Goal: Task Accomplishment & Management: Complete application form

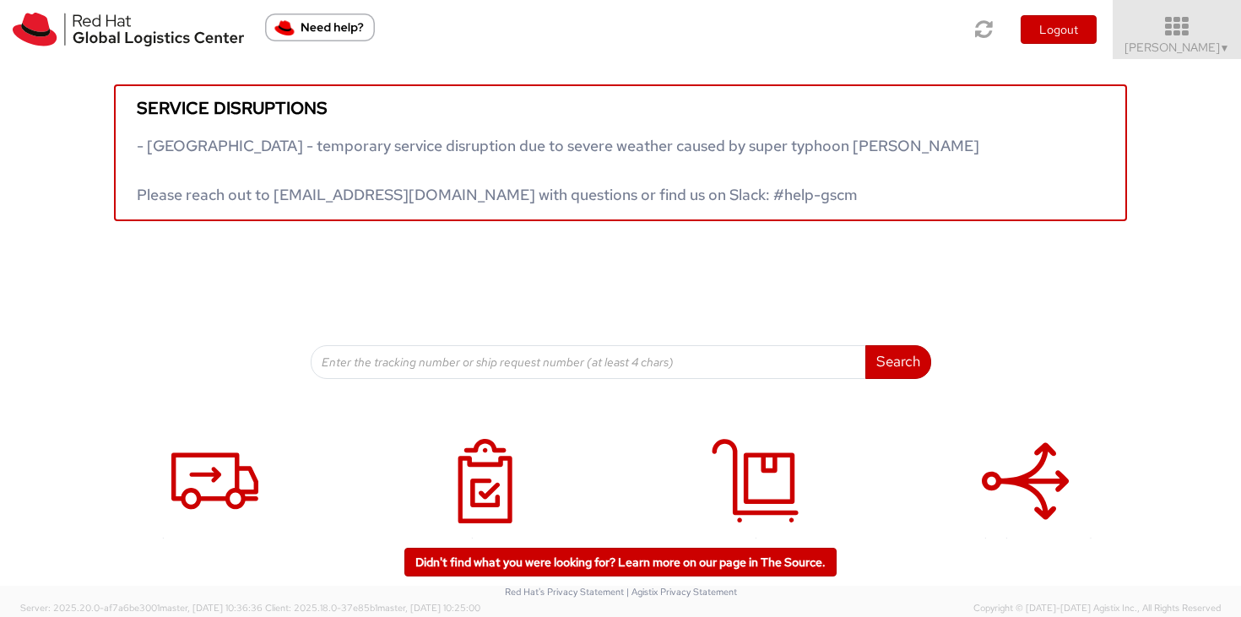
click at [1191, 29] on icon at bounding box center [1178, 27] width 148 height 24
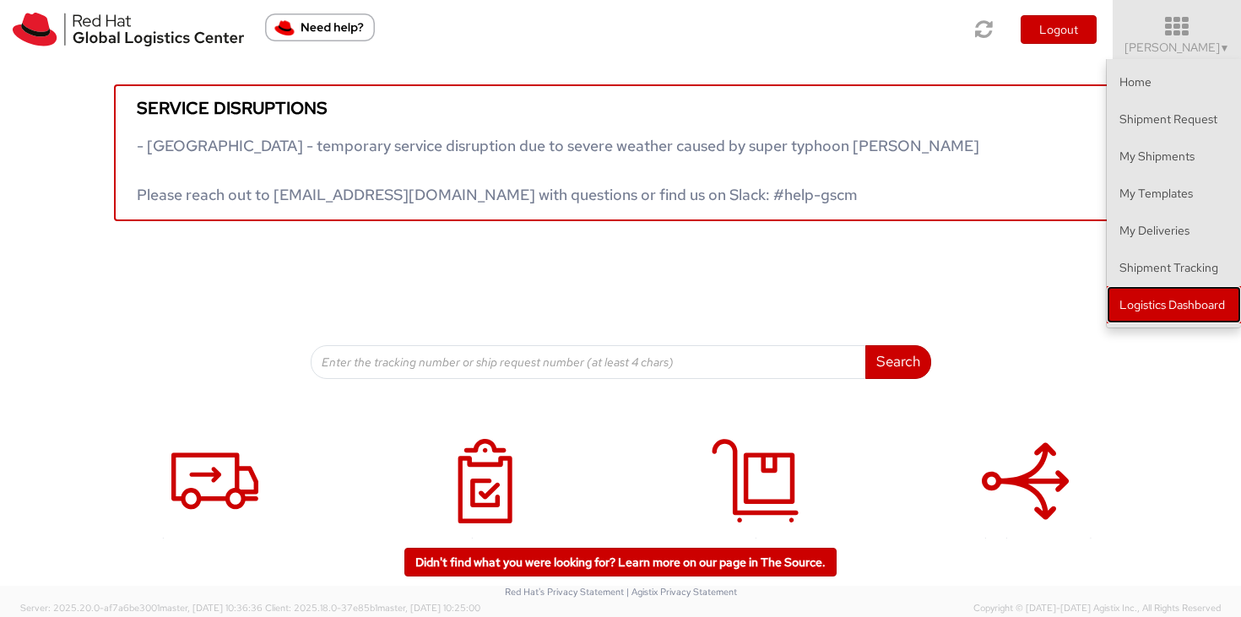
click at [1200, 307] on link "Logistics Dashboard" at bounding box center [1174, 304] width 134 height 37
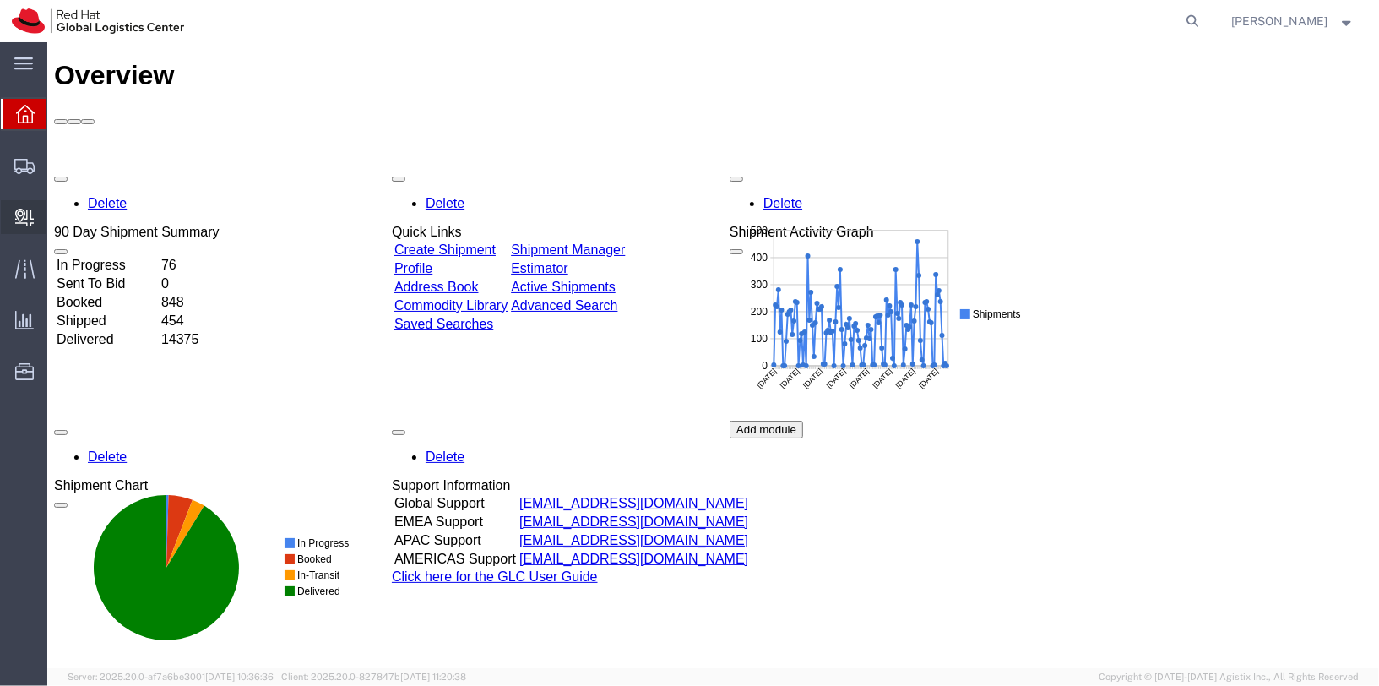
click at [0, 0] on span "Create Delivery" at bounding box center [0, 0] width 0 height 0
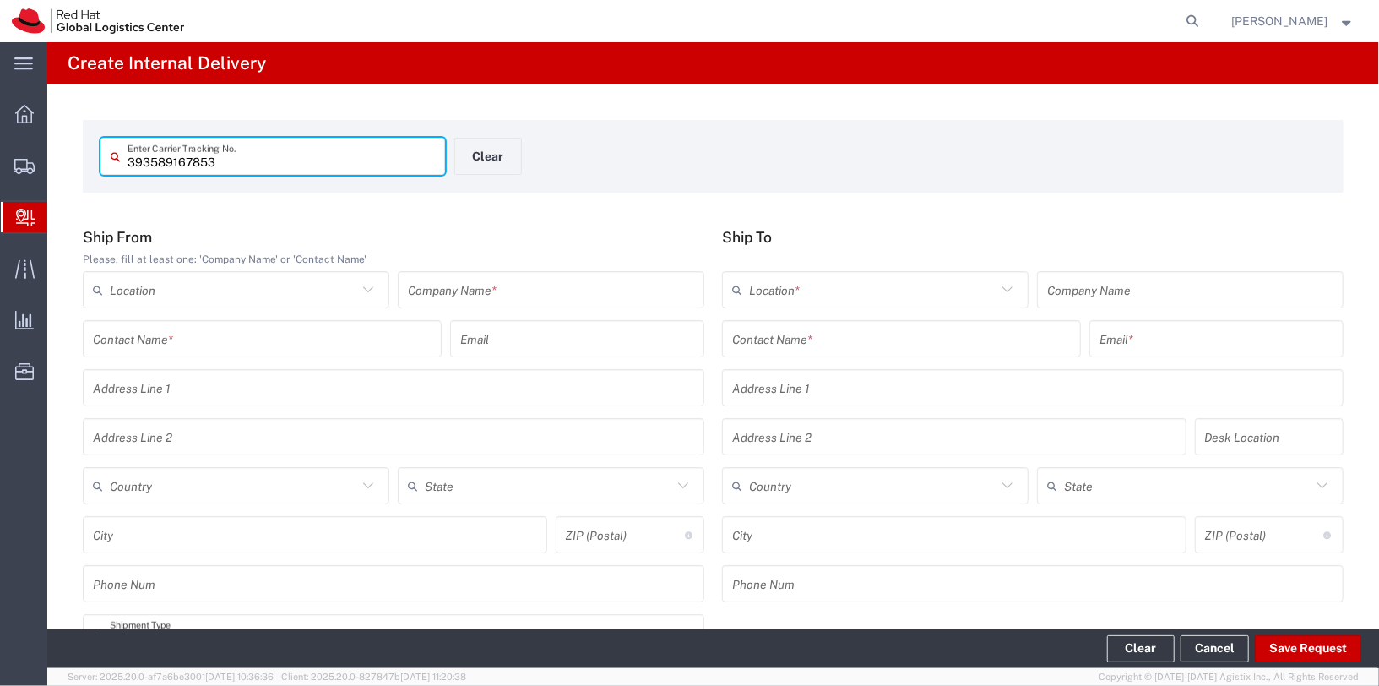
type input "393589167853"
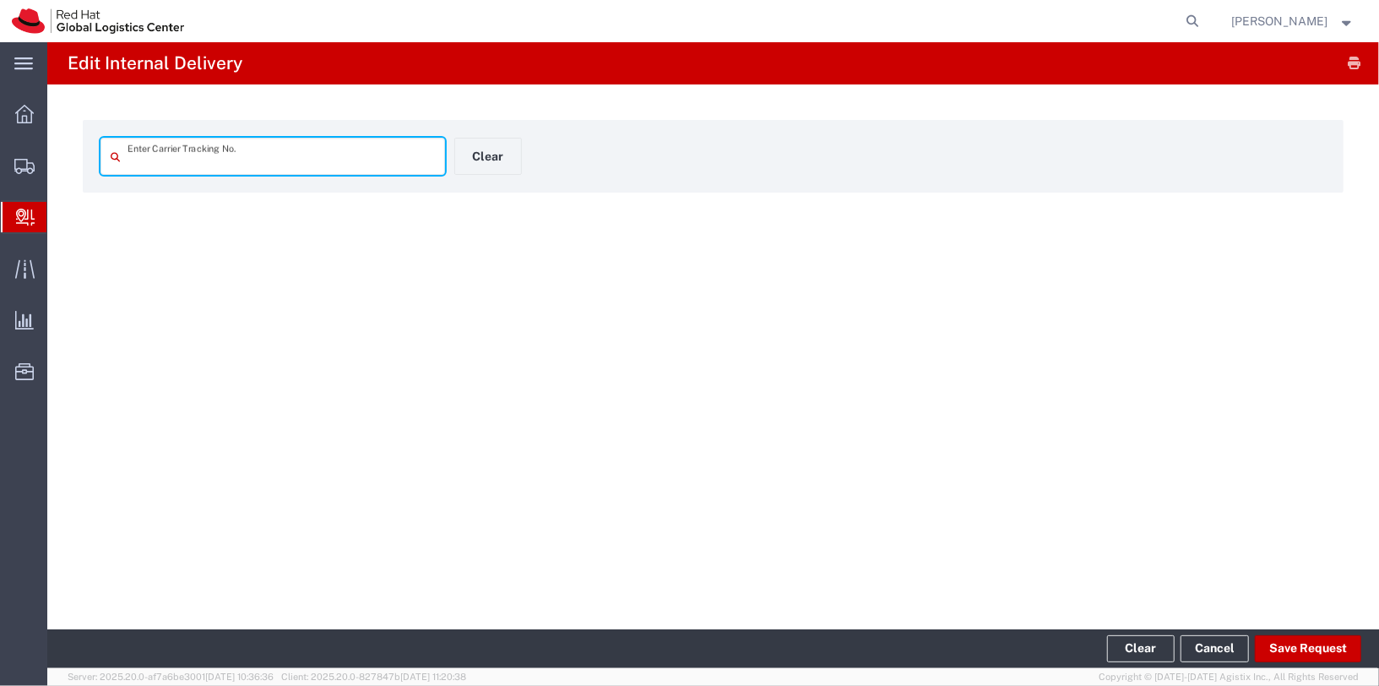
type input "393589167853"
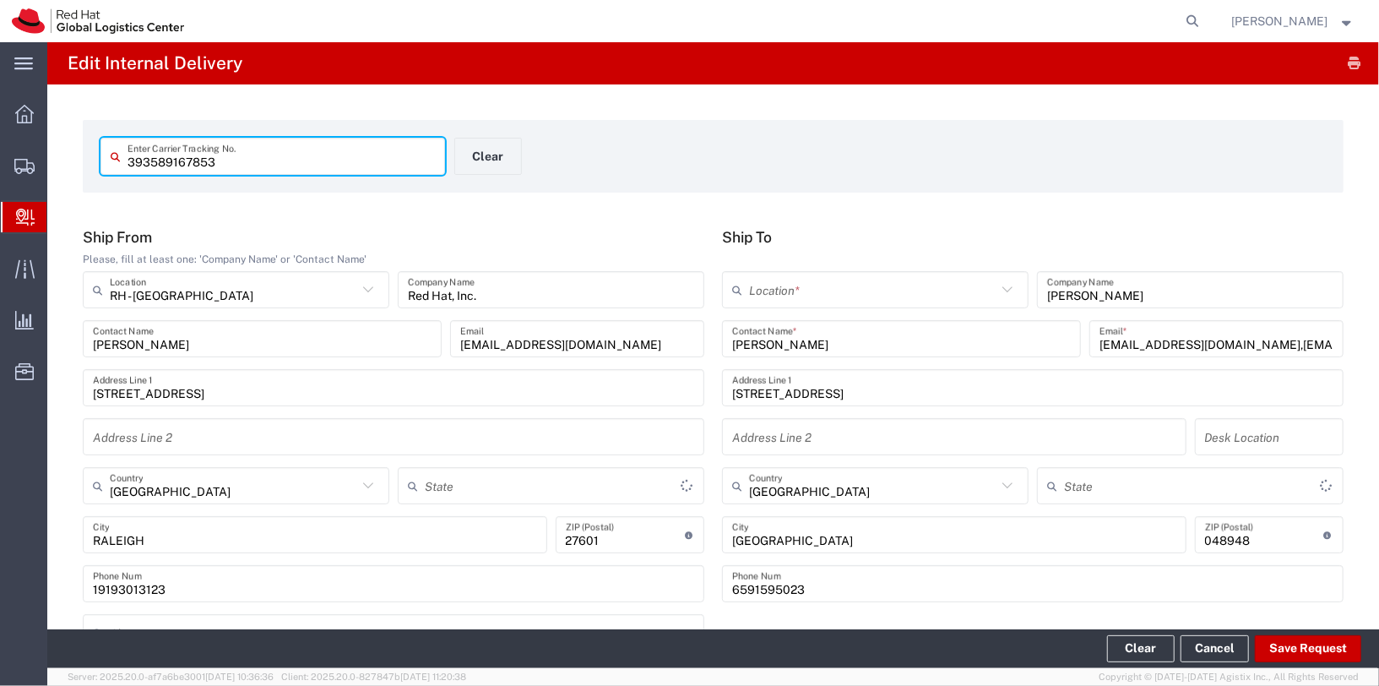
type input "Your Packaging"
type input "[US_STATE]"
type input "International Priority EOD"
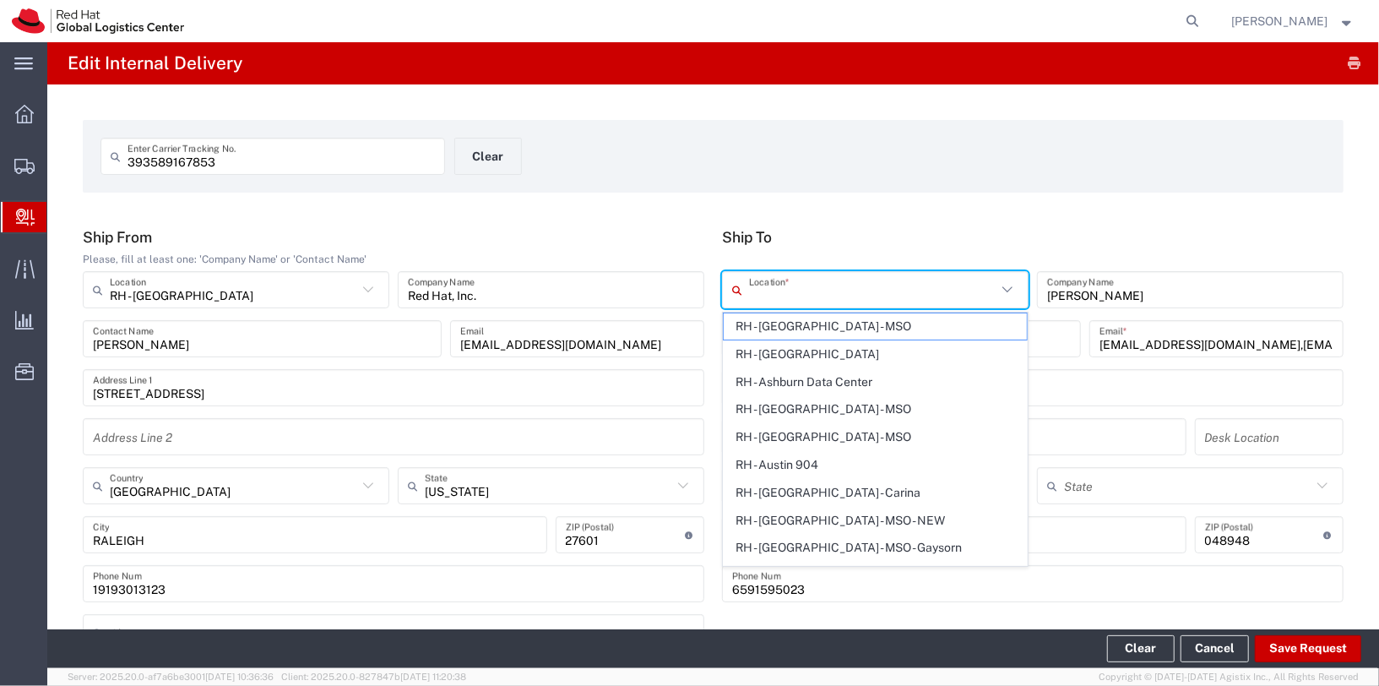
click at [823, 285] on input "text" at bounding box center [872, 290] width 247 height 30
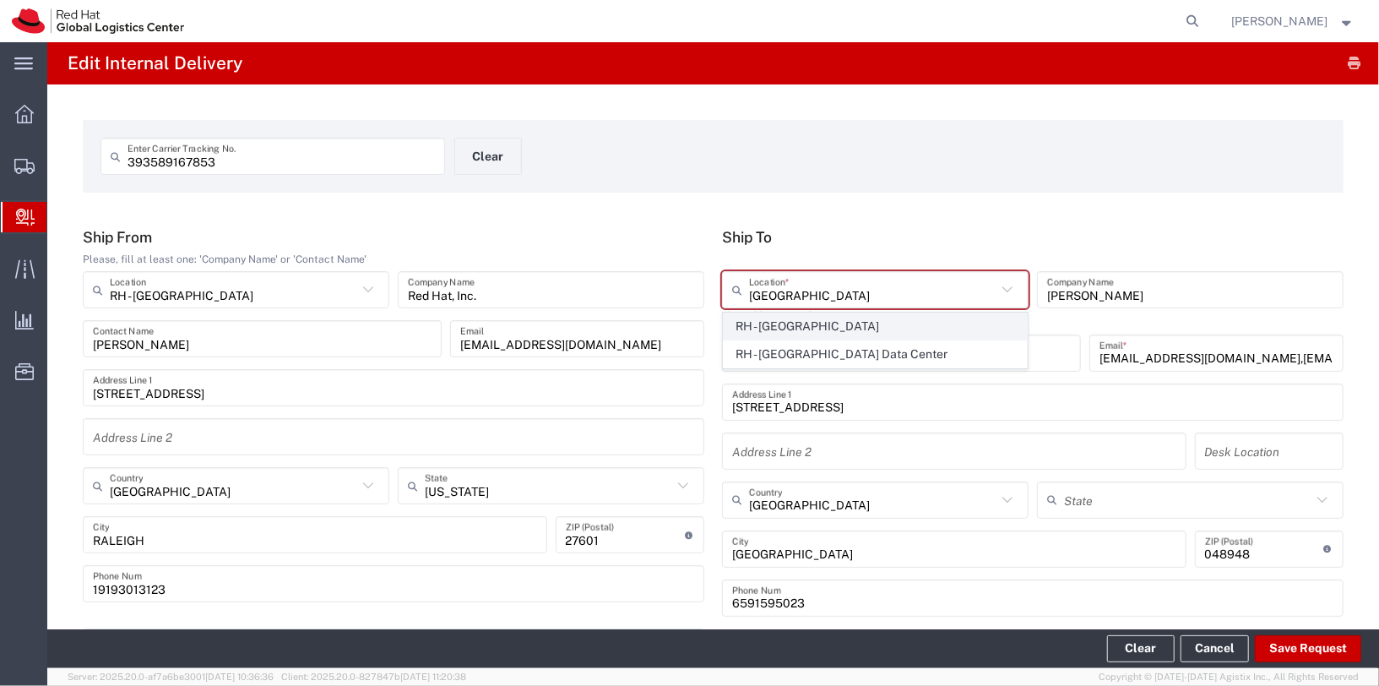
click at [858, 333] on span "RH - [GEOGRAPHIC_DATA]" at bounding box center [875, 326] width 303 height 26
type input "RH - [GEOGRAPHIC_DATA]"
type input "Red Hat Asia Pacific Pte Ltd"
type input "[STREET_ADDRESS]"
type input "CapitaSpring"
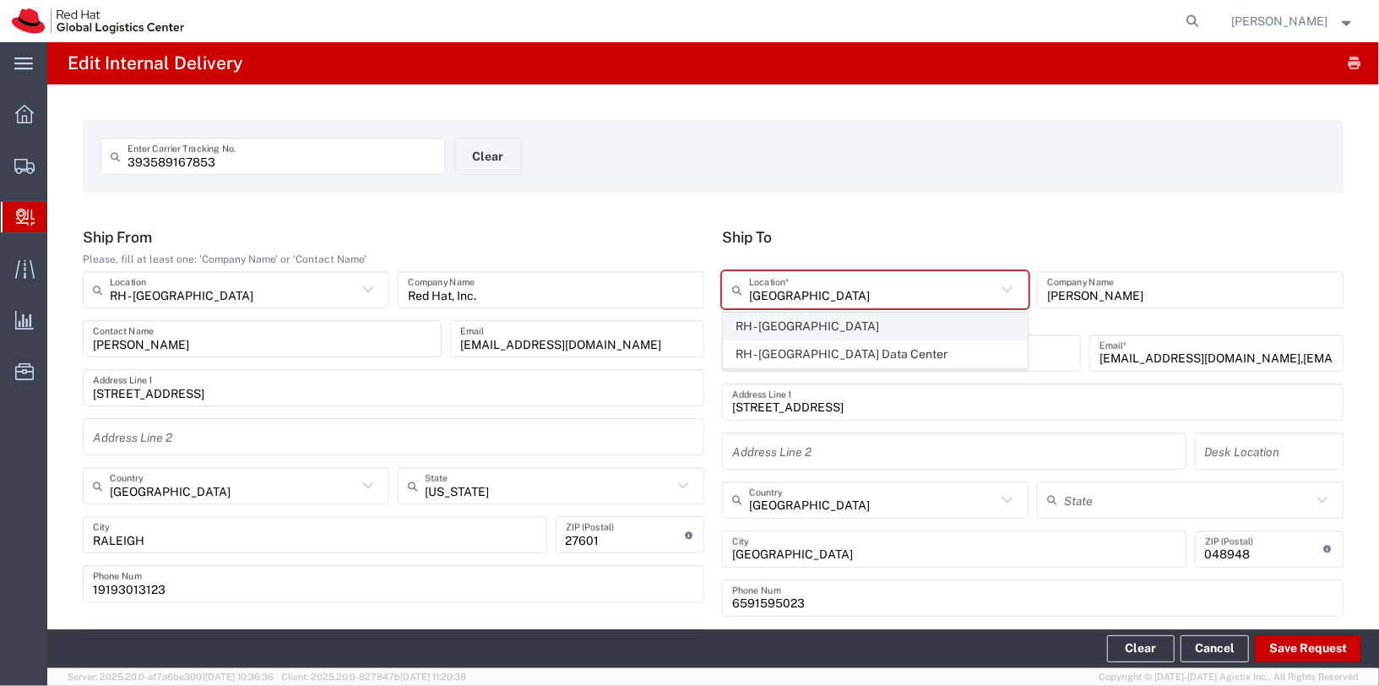
type input "[GEOGRAPHIC_DATA]"
type input "65 6490 4200"
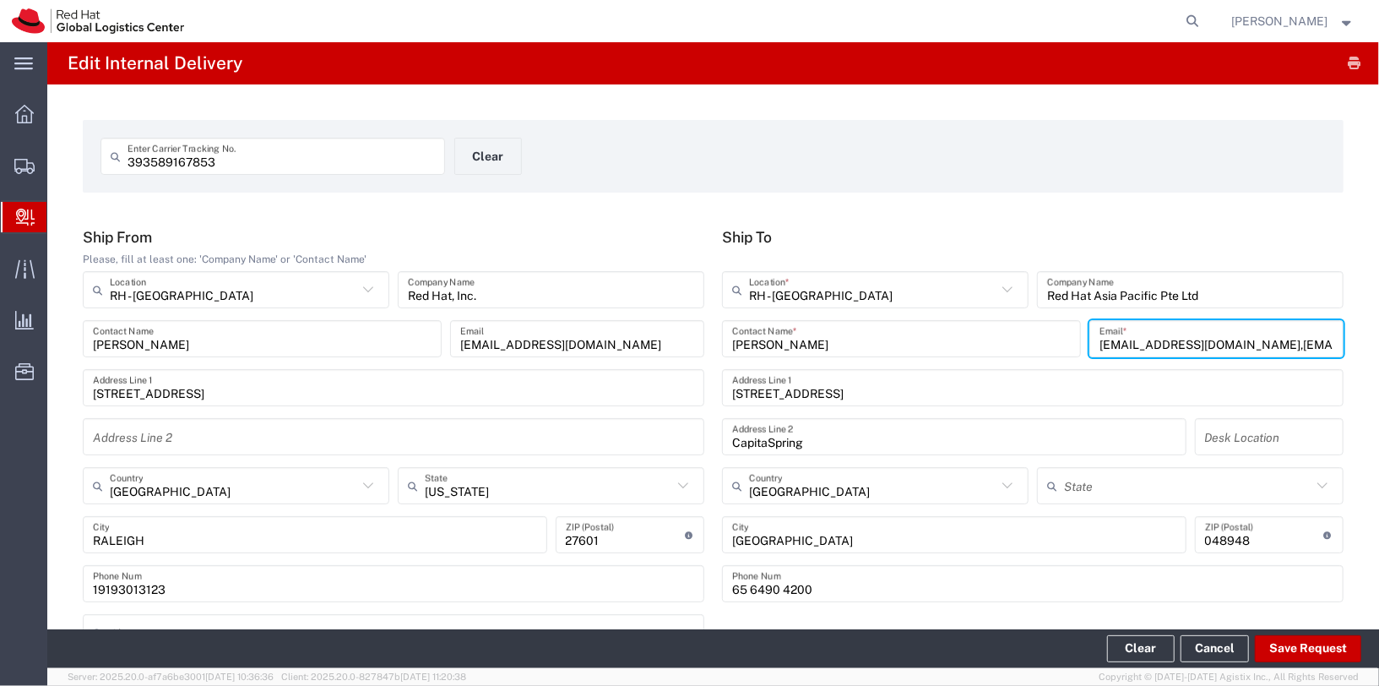
scroll to position [0, 14]
drag, startPoint x: 1207, startPoint y: 342, endPoint x: 1379, endPoint y: 350, distance: 172.4
type input "[EMAIL_ADDRESS][DOMAIN_NAME]"
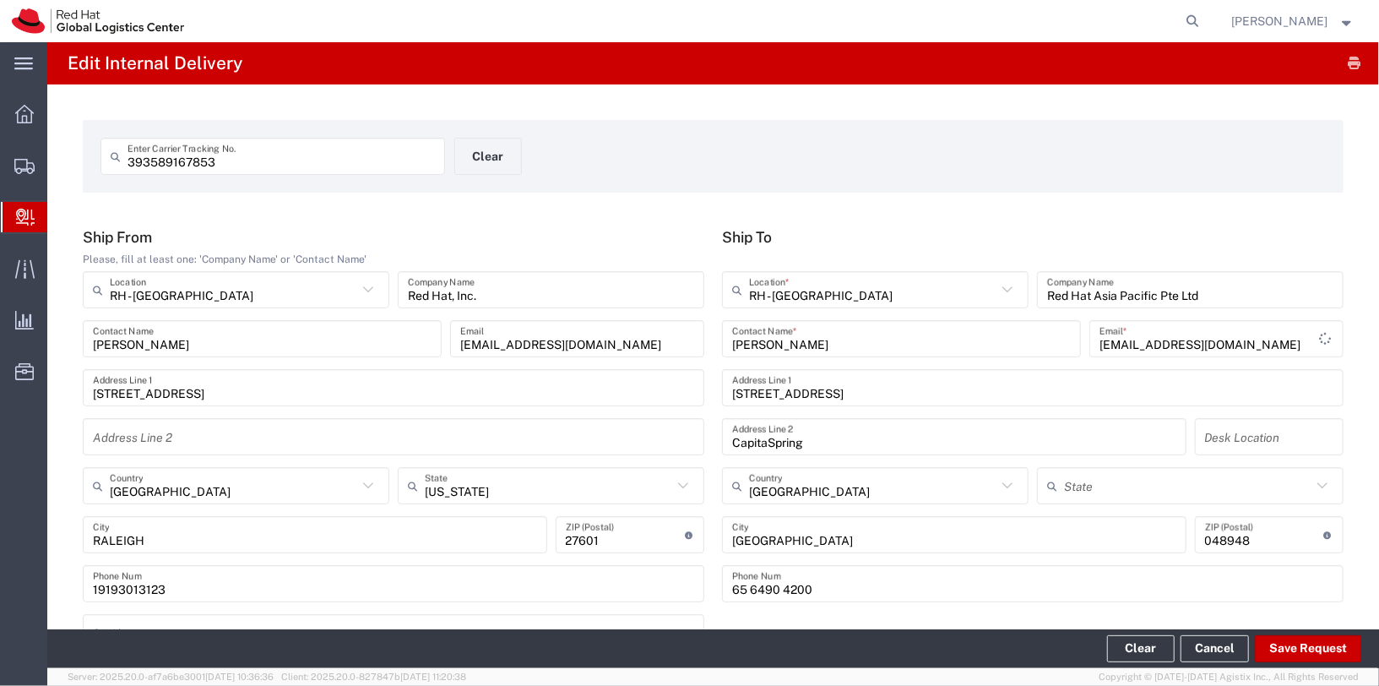
drag, startPoint x: 918, startPoint y: 175, endPoint x: 920, endPoint y: 228, distance: 53.2
click at [918, 175] on div "393589167853 Enter Carrier Tracking No. Clear" at bounding box center [713, 162] width 1243 height 49
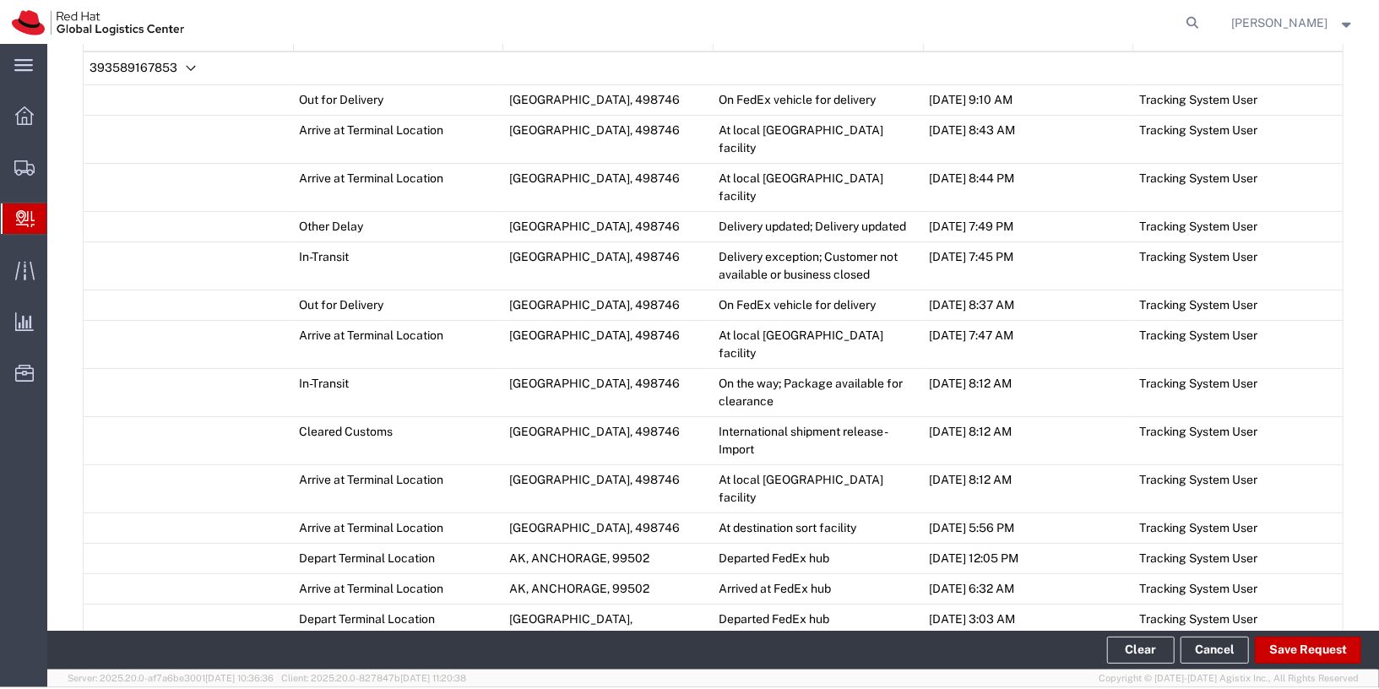
scroll to position [929, 0]
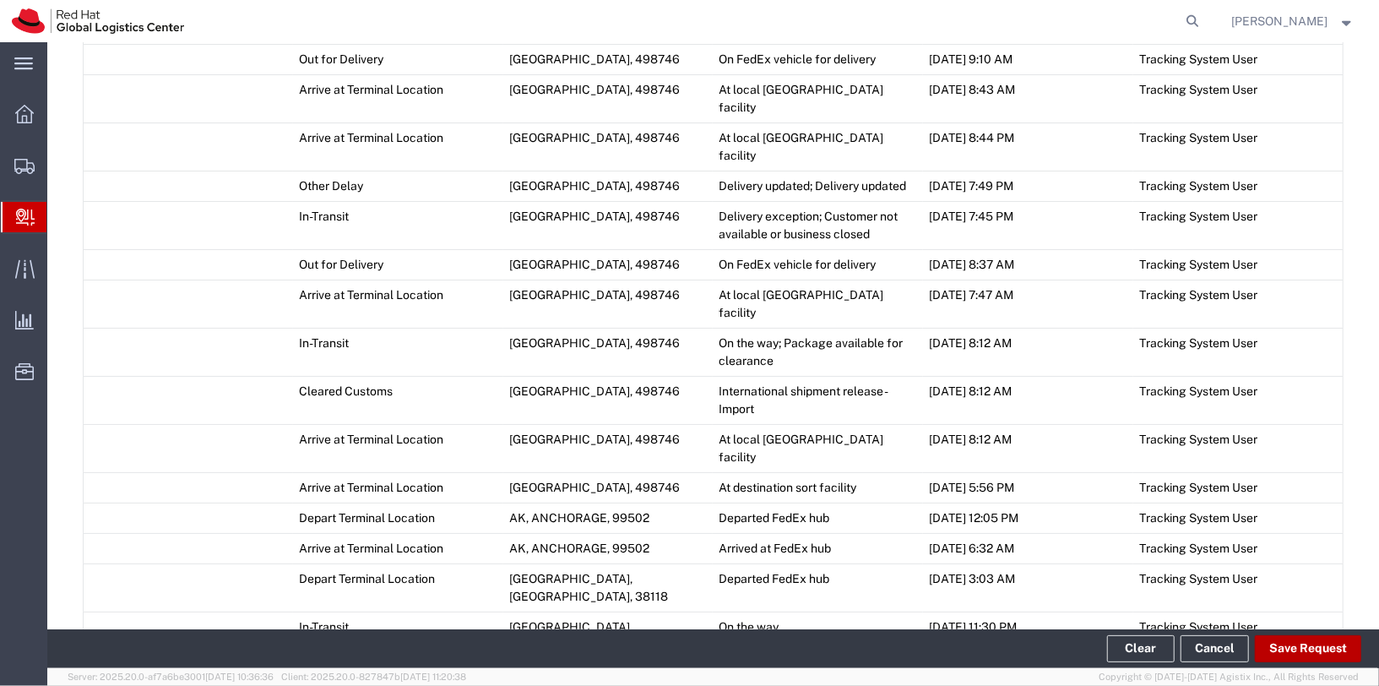
click at [1310, 649] on button "Save Request" at bounding box center [1308, 648] width 106 height 27
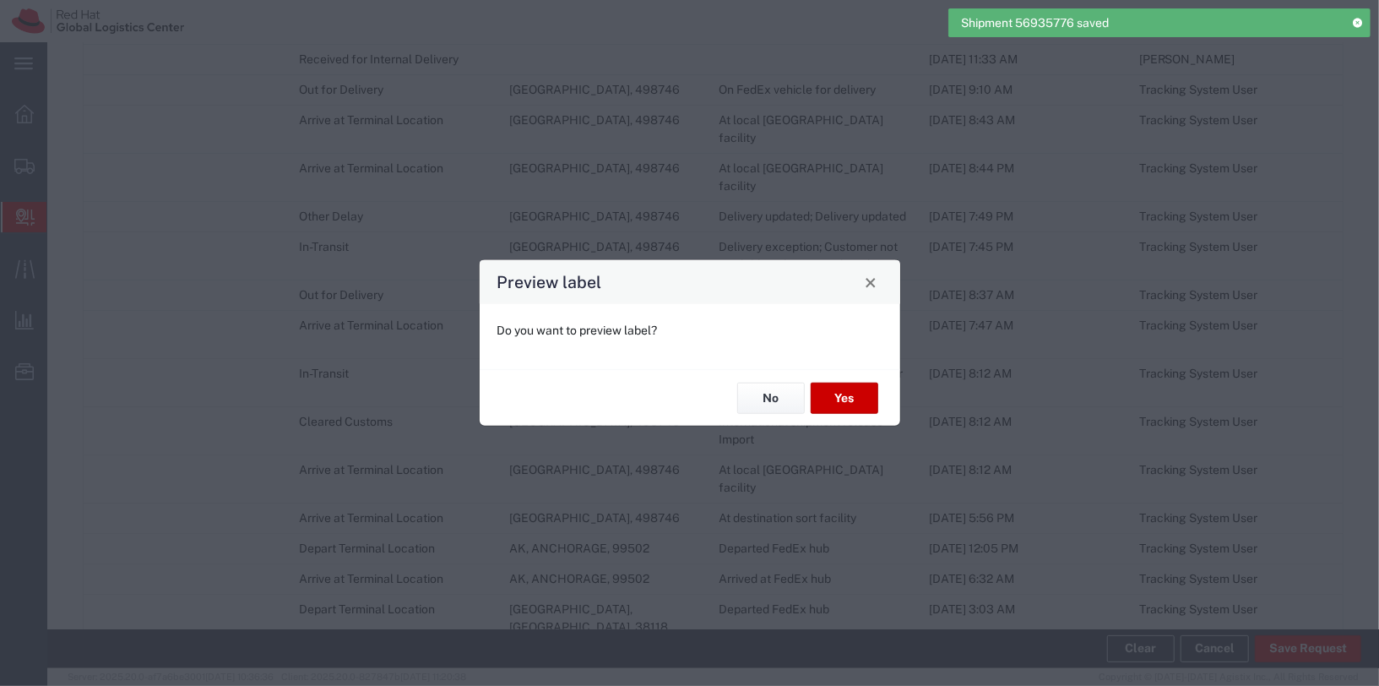
type input "Your Packaging"
type input "International Priority EOD"
click at [832, 384] on button "Yes" at bounding box center [845, 398] width 68 height 31
